Goal: Transaction & Acquisition: Purchase product/service

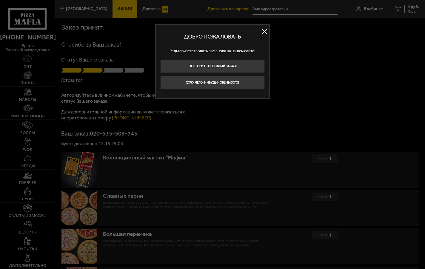
type input "[STREET_ADDRESS]"
click at [264, 29] on button at bounding box center [264, 31] width 9 height 9
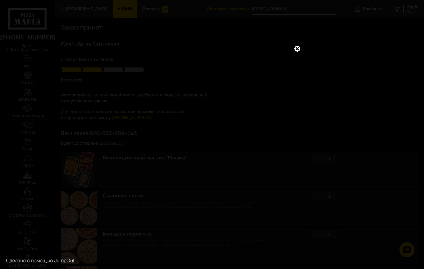
click at [298, 45] on link at bounding box center [297, 49] width 8 height 8
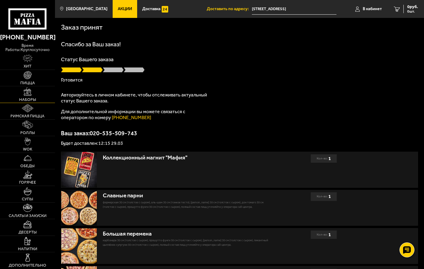
click at [31, 94] on img at bounding box center [28, 91] width 8 height 8
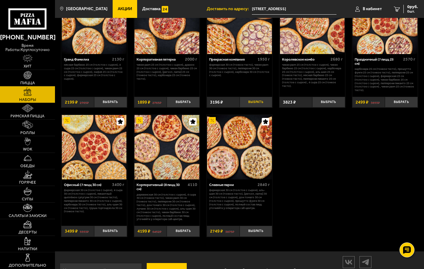
scroll to position [644, 0]
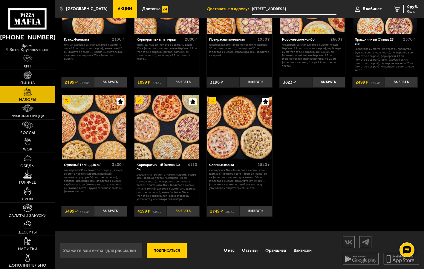
click at [181, 209] on button "Выбрать" at bounding box center [183, 211] width 33 height 11
click at [403, 80] on button "Выбрать" at bounding box center [401, 82] width 33 height 11
click at [404, 7] on span "6698 руб." at bounding box center [409, 7] width 18 height 4
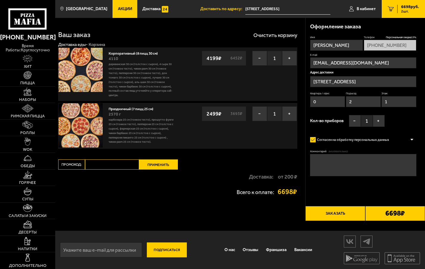
type input "[STREET_ADDRESS]"
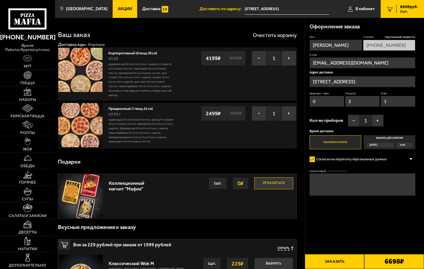
click at [403, 144] on span "10:45" at bounding box center [402, 144] width 5 height 5
click at [0, 0] on input "Выбрать дату и время [DATE] 10:45" at bounding box center [0, 0] width 0 height 0
click at [411, 144] on div "10:45" at bounding box center [404, 144] width 16 height 5
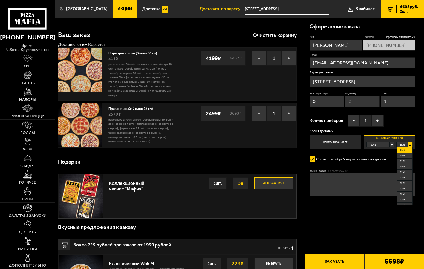
click at [405, 193] on span "12:45" at bounding box center [402, 194] width 5 height 5
click at [339, 260] on button "Заказать" at bounding box center [335, 261] width 60 height 15
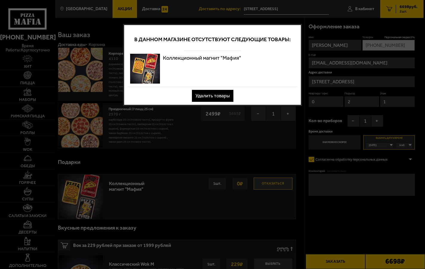
click at [217, 94] on button "Удалить товары" at bounding box center [213, 96] width 42 height 12
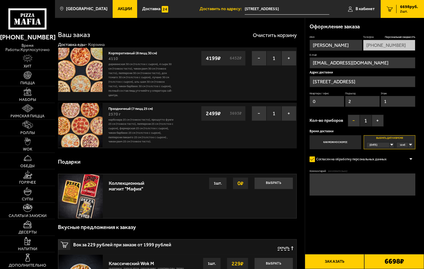
click at [354, 121] on button "−" at bounding box center [354, 121] width 12 height 12
click at [334, 260] on button "Заказать" at bounding box center [335, 261] width 60 height 15
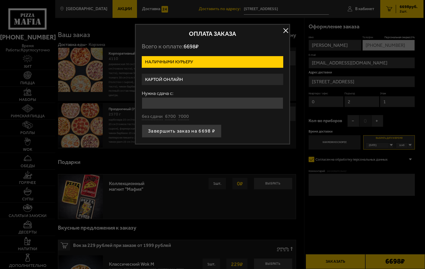
click at [192, 75] on label "Картой онлайн" at bounding box center [213, 80] width 142 height 12
click at [0, 0] on input "Картой онлайн" at bounding box center [0, 0] width 0 height 0
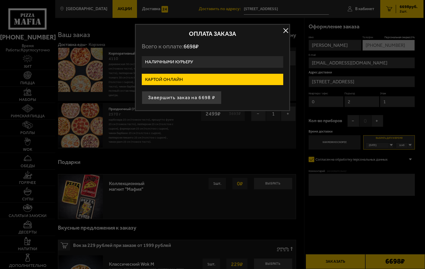
click at [184, 58] on label "Наличными курьеру" at bounding box center [213, 62] width 142 height 12
click at [0, 0] on input "Наличными курьеру" at bounding box center [0, 0] width 0 height 0
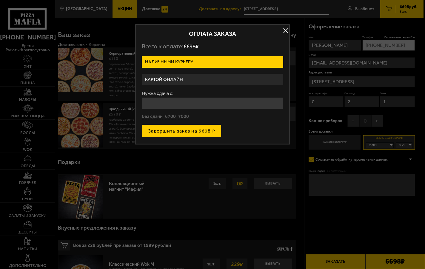
click at [185, 128] on button "Завершить заказ на 6698 ₽" at bounding box center [182, 131] width 80 height 13
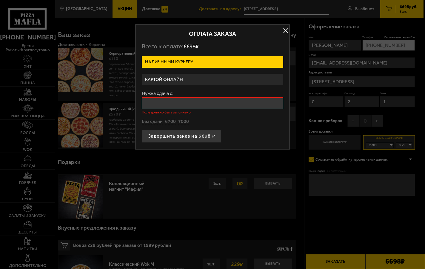
click at [156, 99] on input "Нужна сдача с:" at bounding box center [213, 103] width 142 height 12
click at [153, 122] on button "без сдачи" at bounding box center [152, 122] width 21 height 7
type input "0"
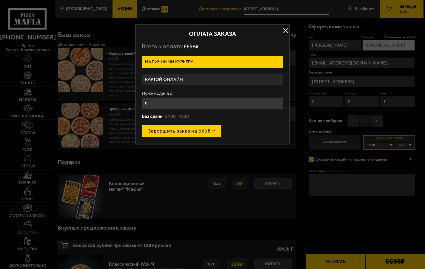
click at [190, 128] on button "Завершить заказ на 6698 ₽" at bounding box center [182, 131] width 80 height 13
